Goal: Task Accomplishment & Management: Use online tool/utility

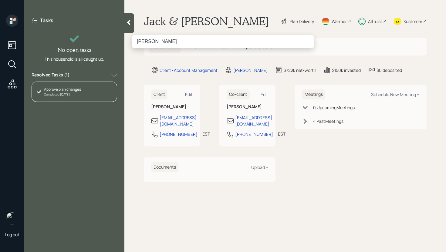
click at [149, 40] on input "Antoinette McKenna" at bounding box center [223, 41] width 182 height 13
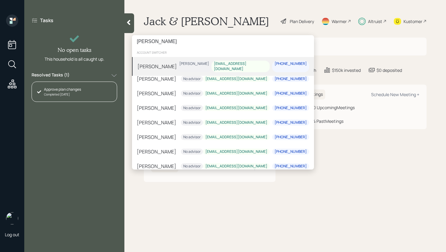
type input "McKenna"
click at [190, 66] on div "Toni Mckenna Hunter Neumayer tonimckenna05@gmail.com 719-293-1340" at bounding box center [223, 66] width 182 height 19
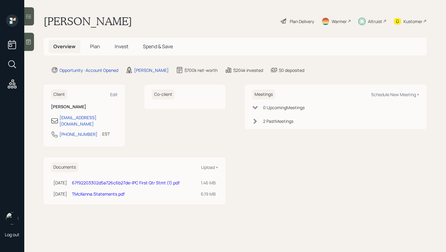
click at [30, 17] on icon at bounding box center [28, 16] width 6 height 6
